Goal: Check status: Check status

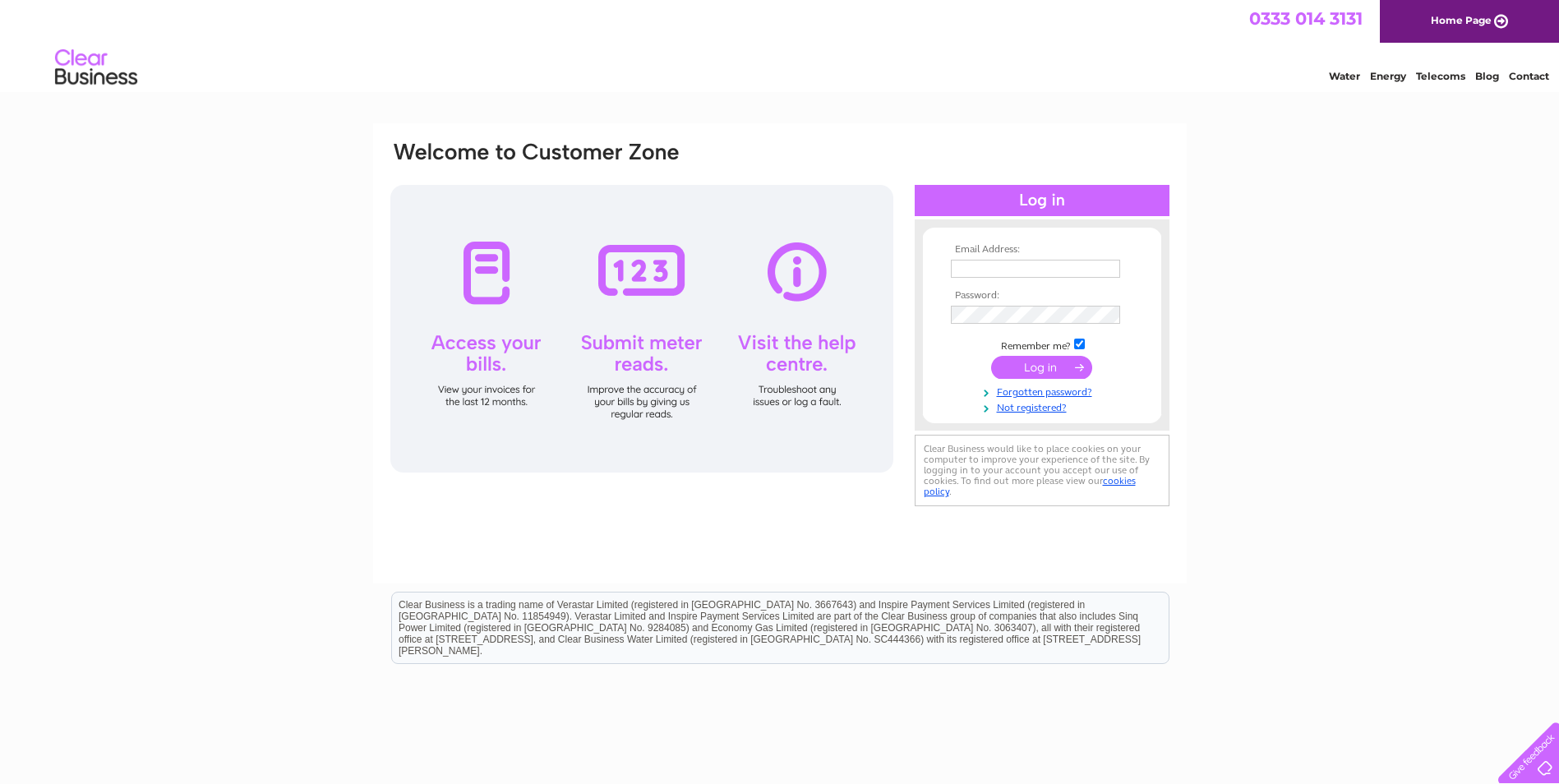
type input "[DOMAIN_NAME][EMAIL_ADDRESS][DOMAIN_NAME]"
click at [1055, 368] on input "submit" at bounding box center [1042, 367] width 102 height 23
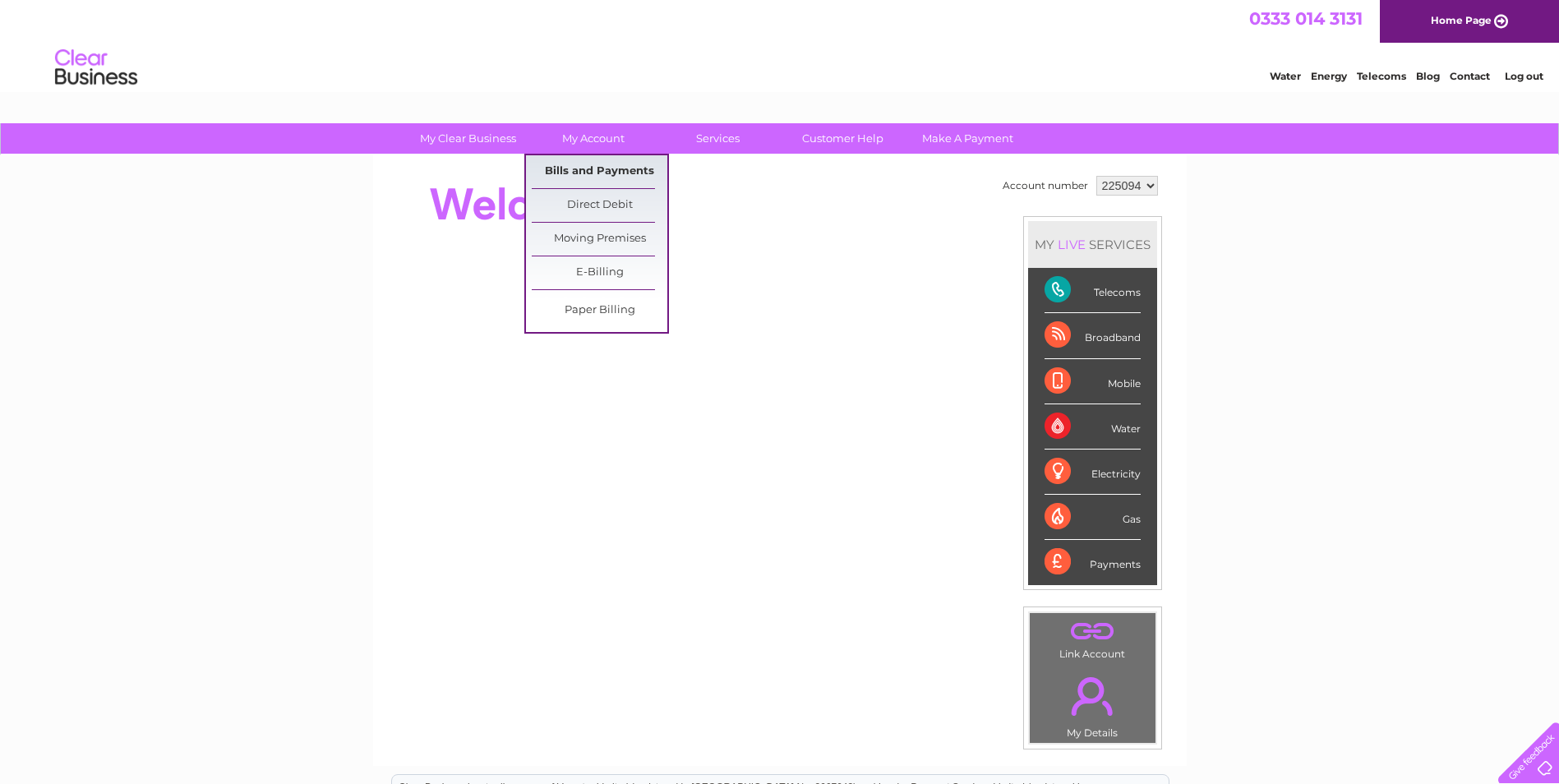
click at [589, 174] on link "Bills and Payments" at bounding box center [599, 172] width 136 height 33
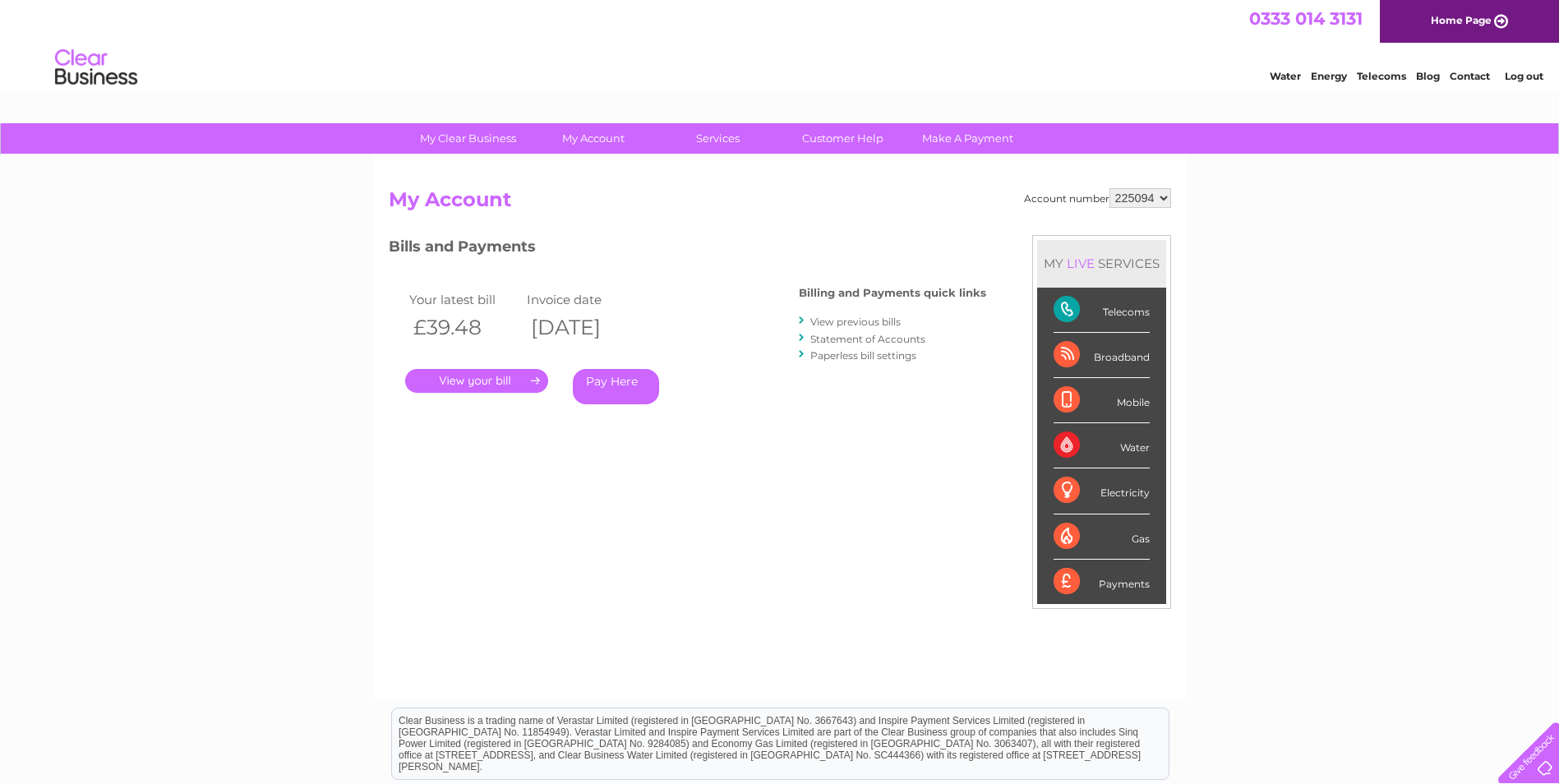
click at [485, 381] on link "." at bounding box center [477, 381] width 143 height 23
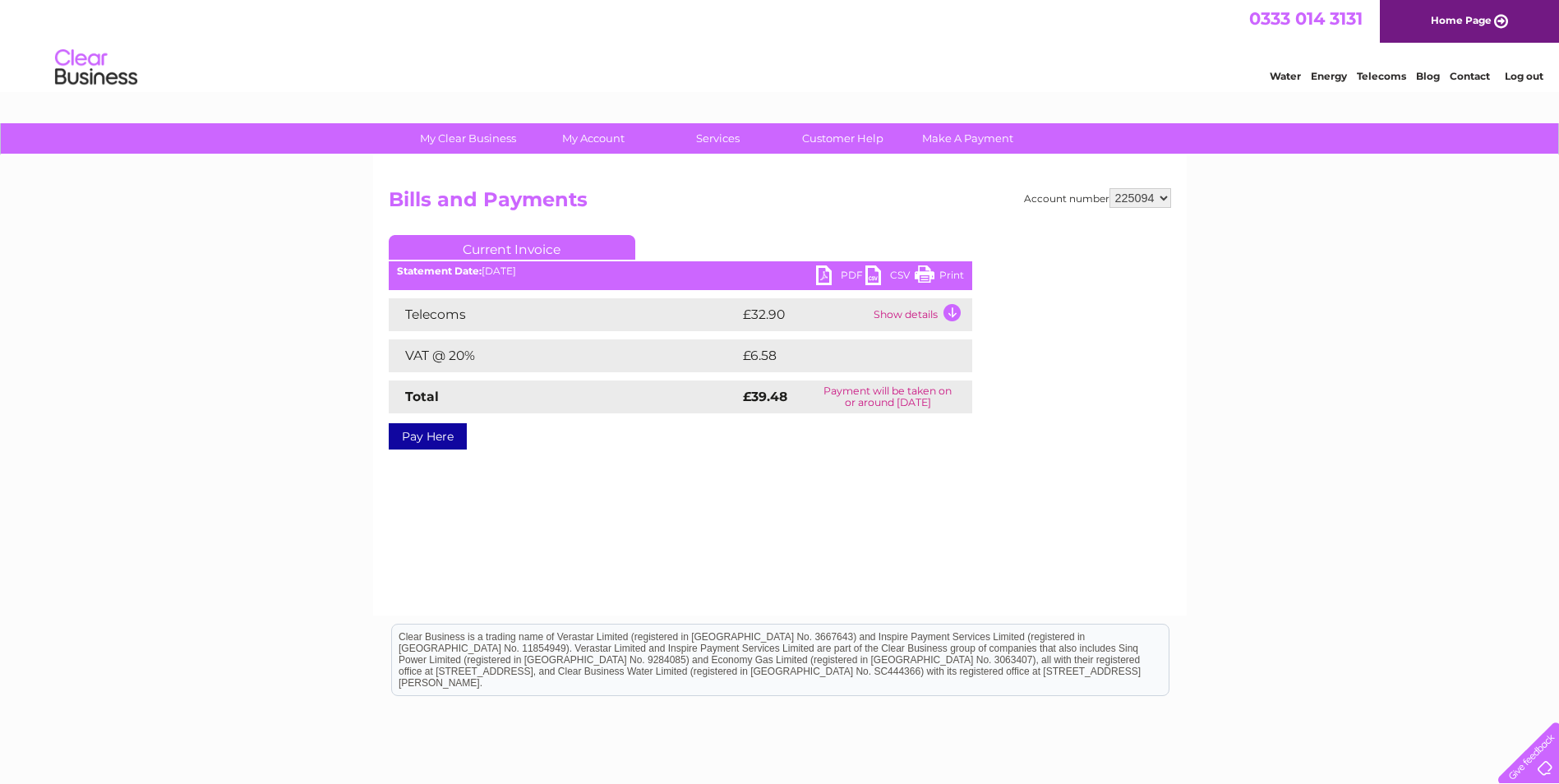
click at [822, 276] on link "PDF" at bounding box center [841, 277] width 49 height 23
